Goal: Task Accomplishment & Management: Manage account settings

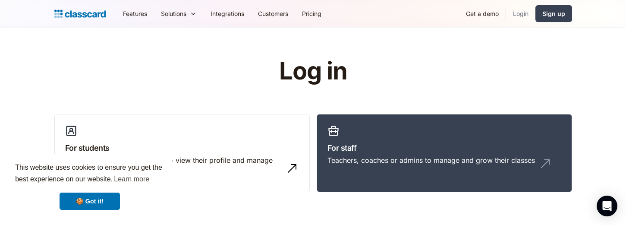
click at [535, 13] on link "Login" at bounding box center [520, 13] width 29 height 19
click at [524, 12] on link "Login" at bounding box center [520, 13] width 29 height 19
